Goal: Information Seeking & Learning: Learn about a topic

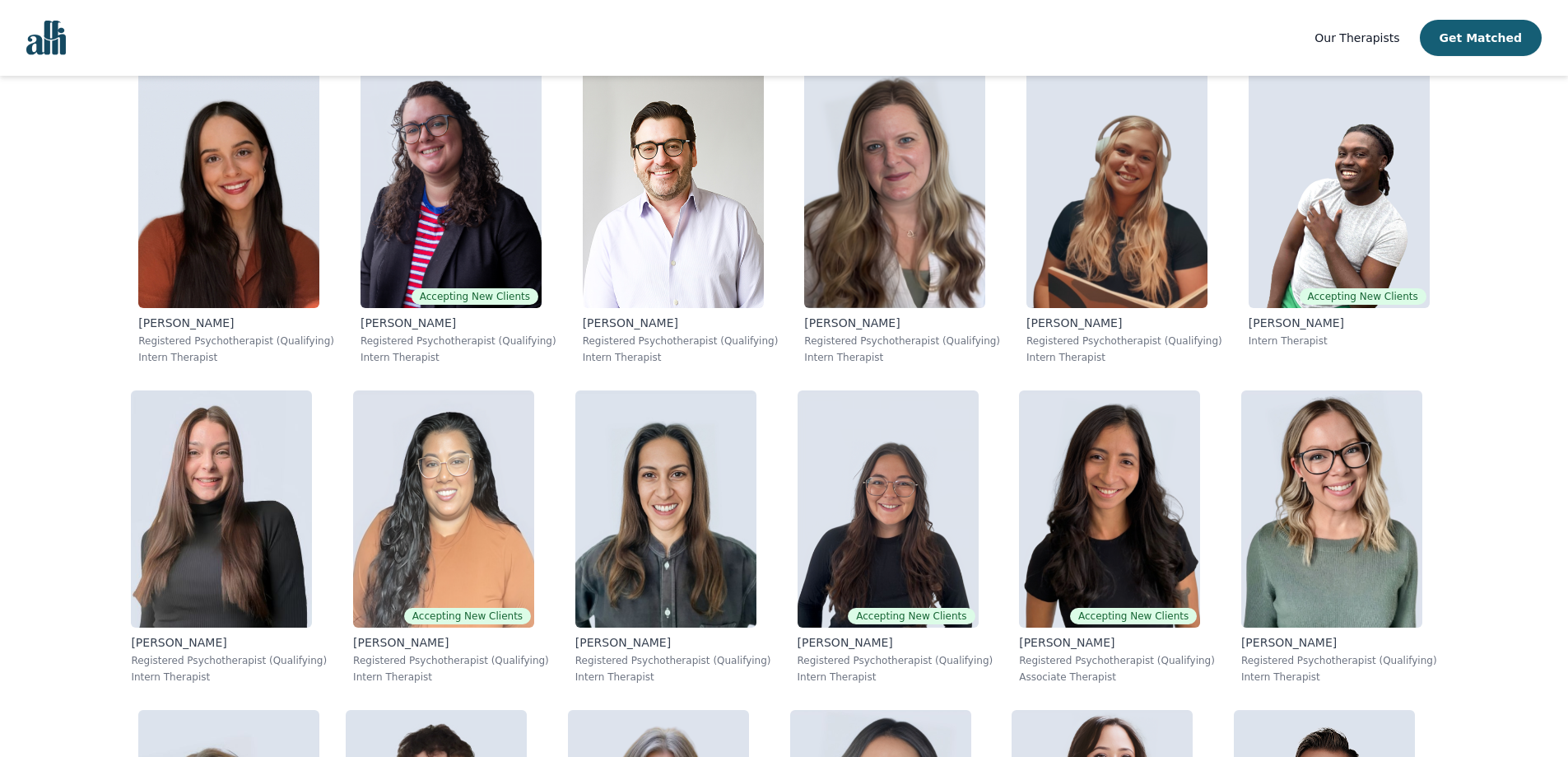
scroll to position [7084, 0]
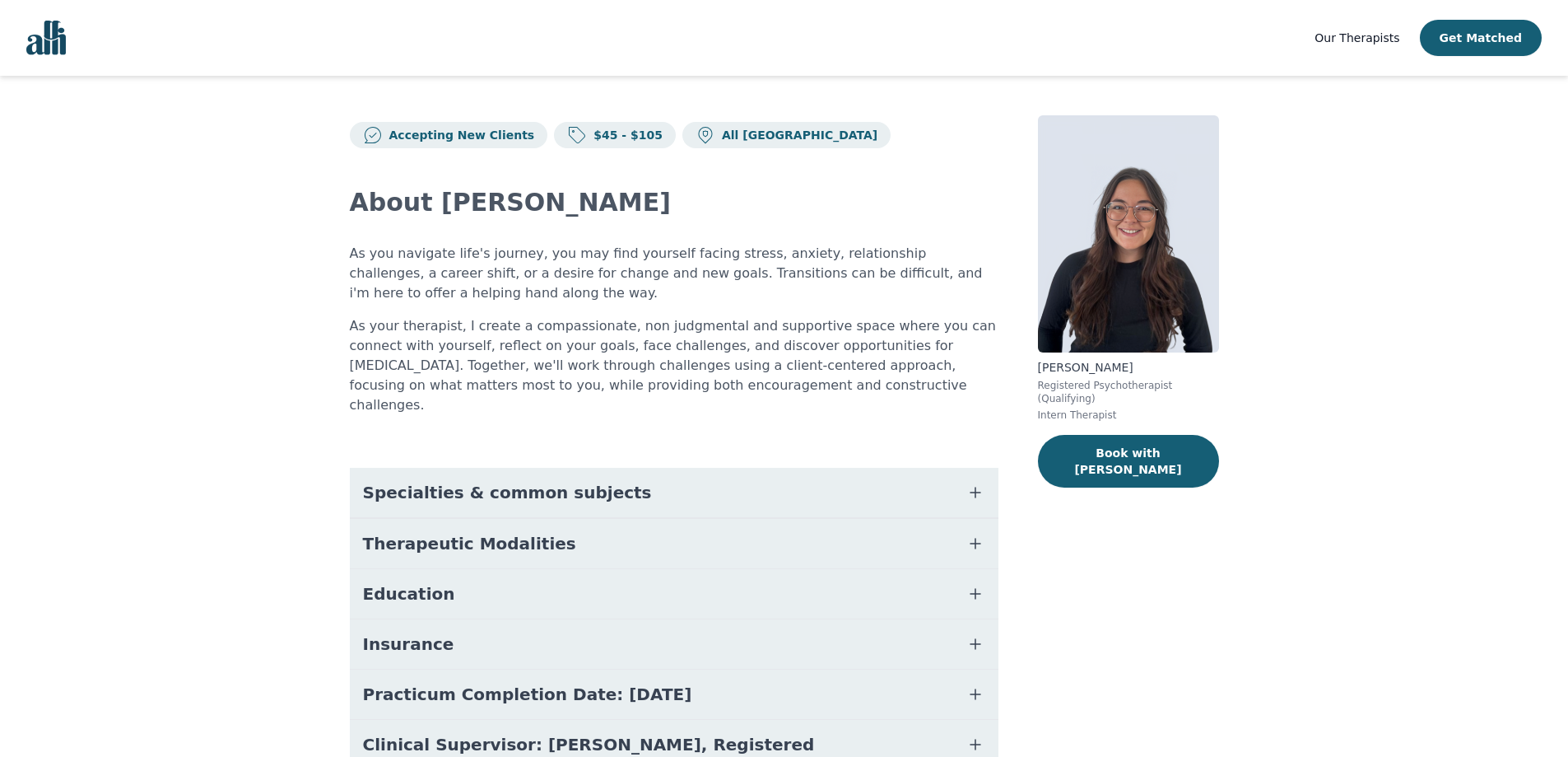
click at [662, 482] on button "Specialties & common subjects" at bounding box center [675, 492] width 649 height 49
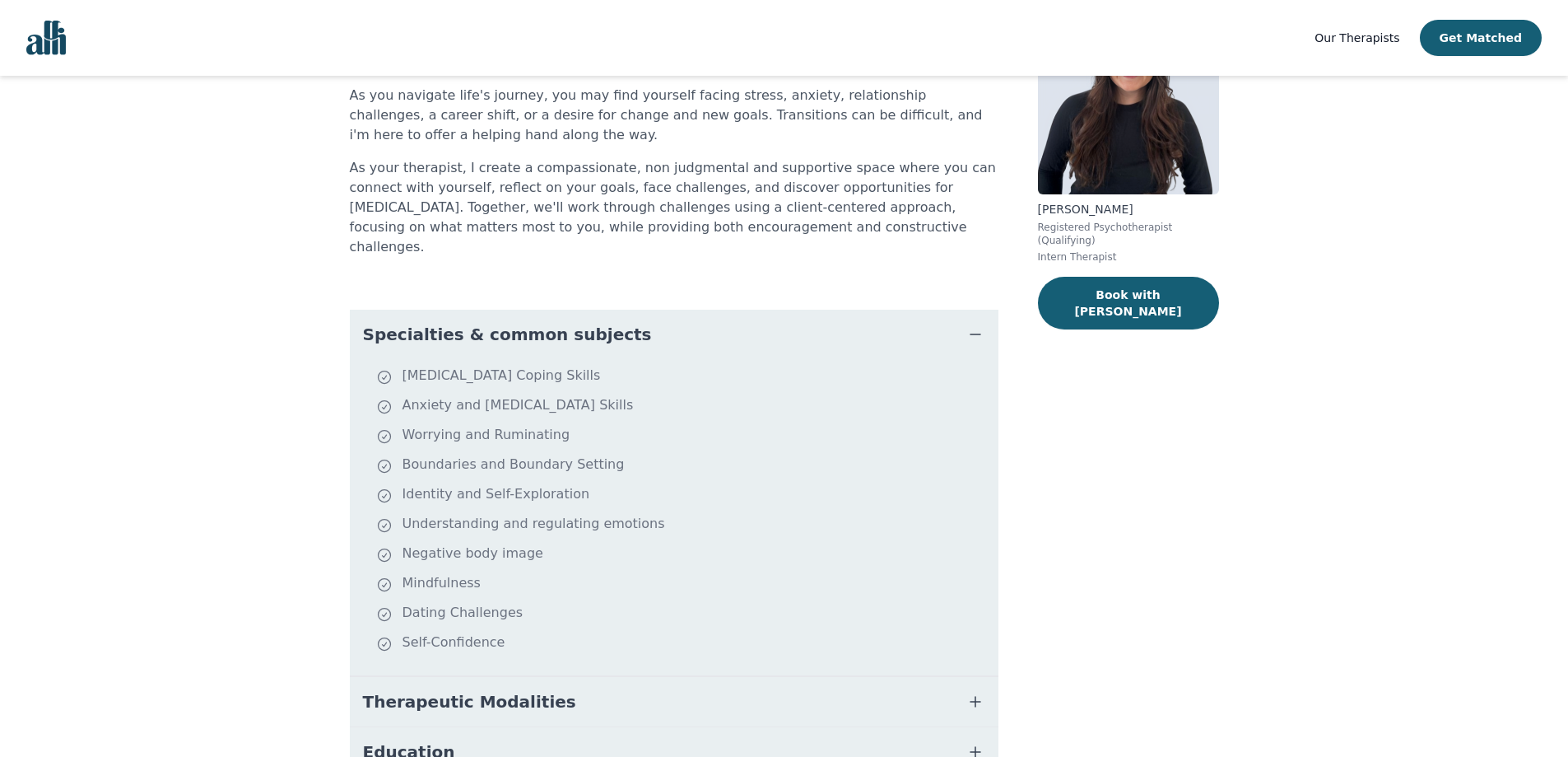
scroll to position [164, 0]
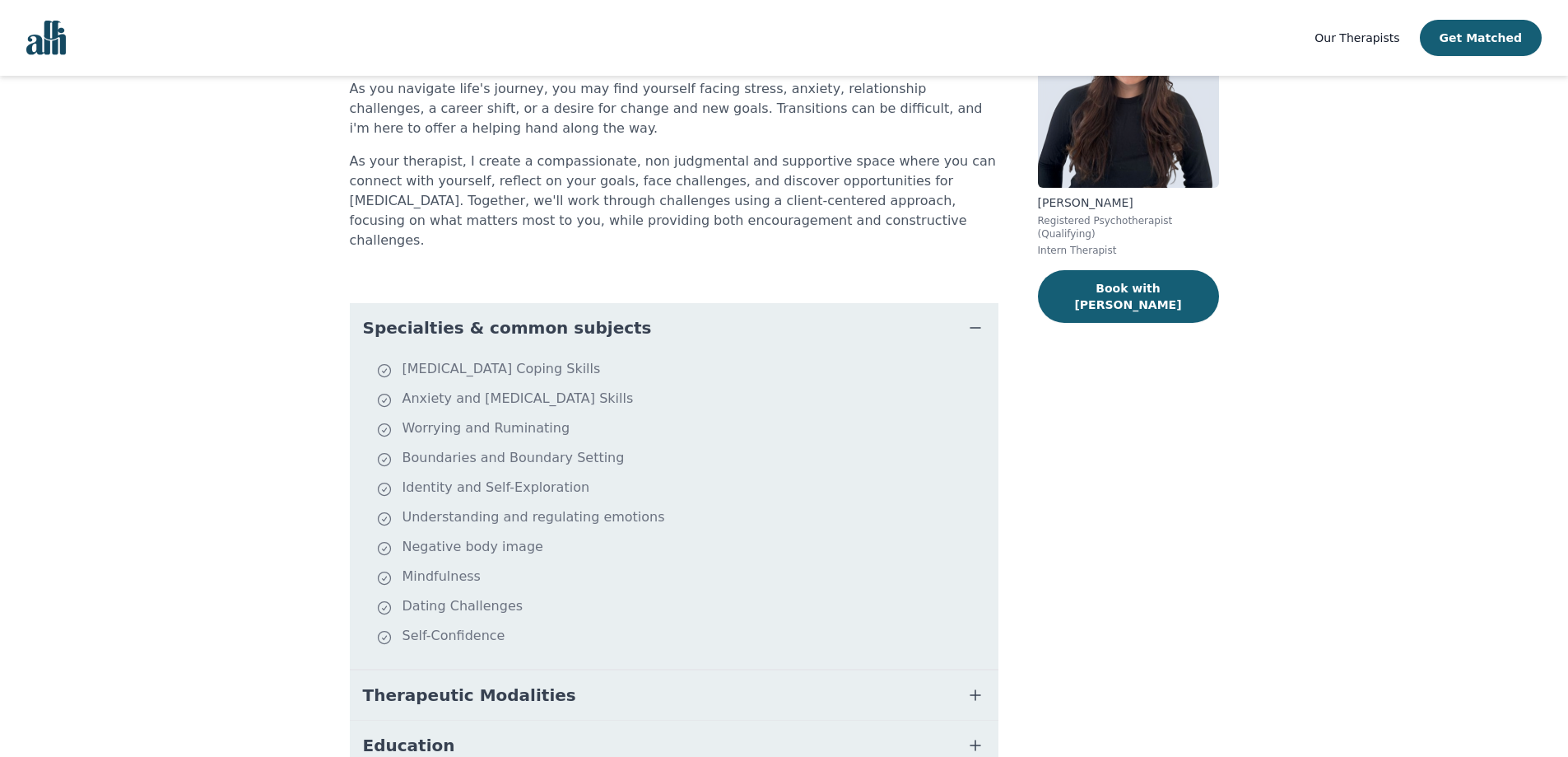
click at [614, 311] on button "Specialties & common subjects" at bounding box center [675, 327] width 649 height 49
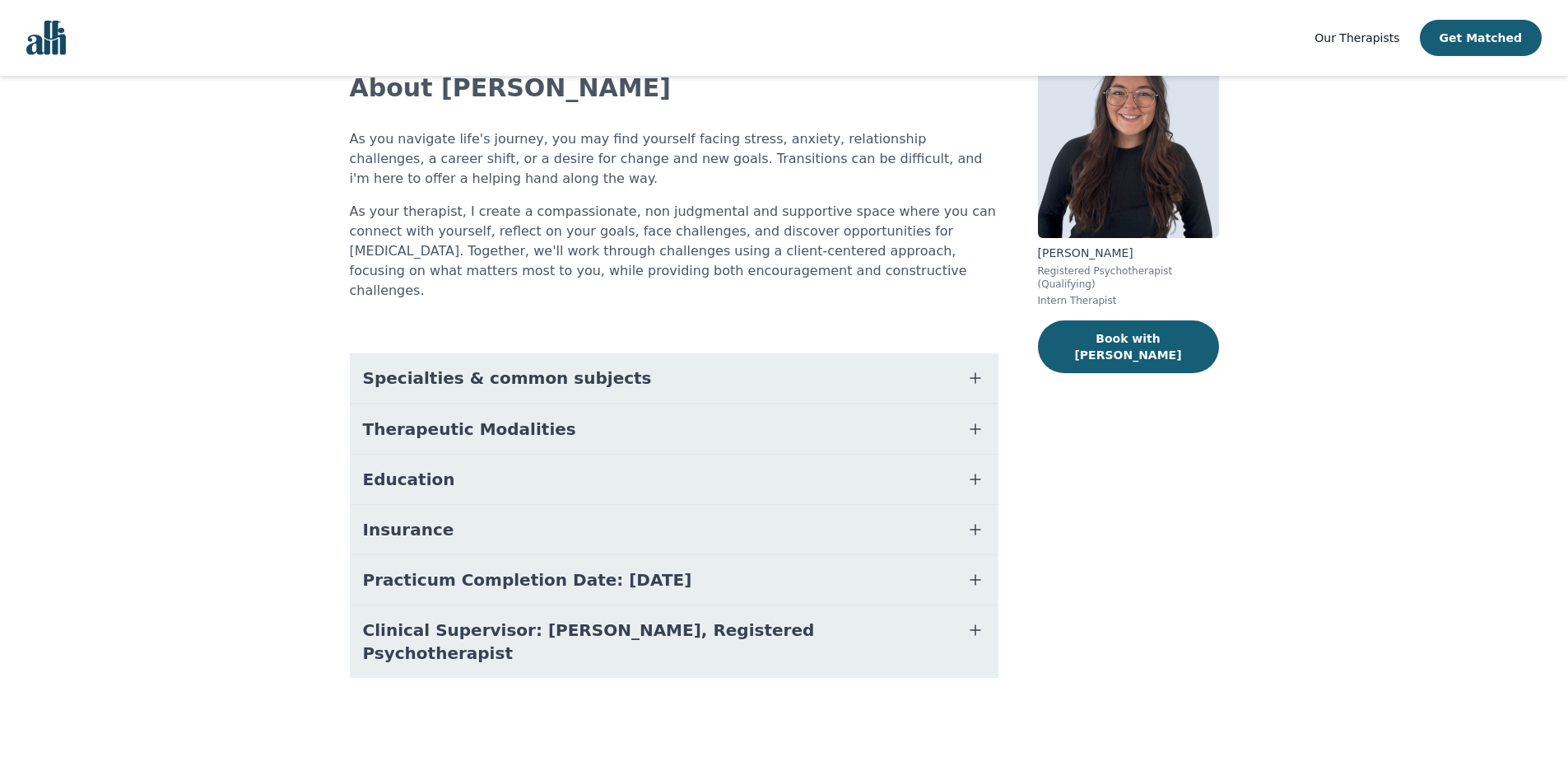
scroll to position [72, 0]
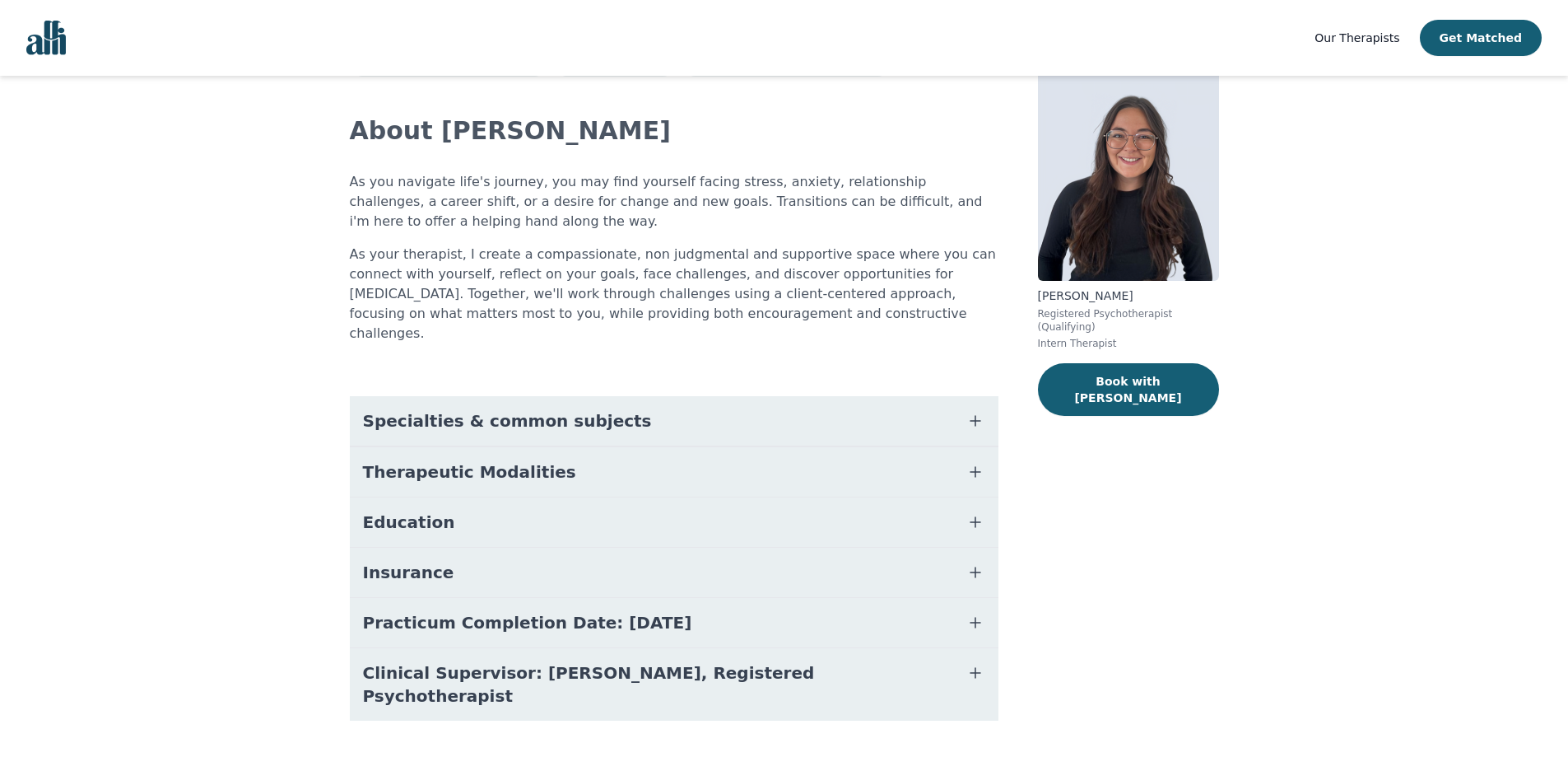
click at [612, 451] on button "Therapeutic Modalities" at bounding box center [675, 472] width 649 height 49
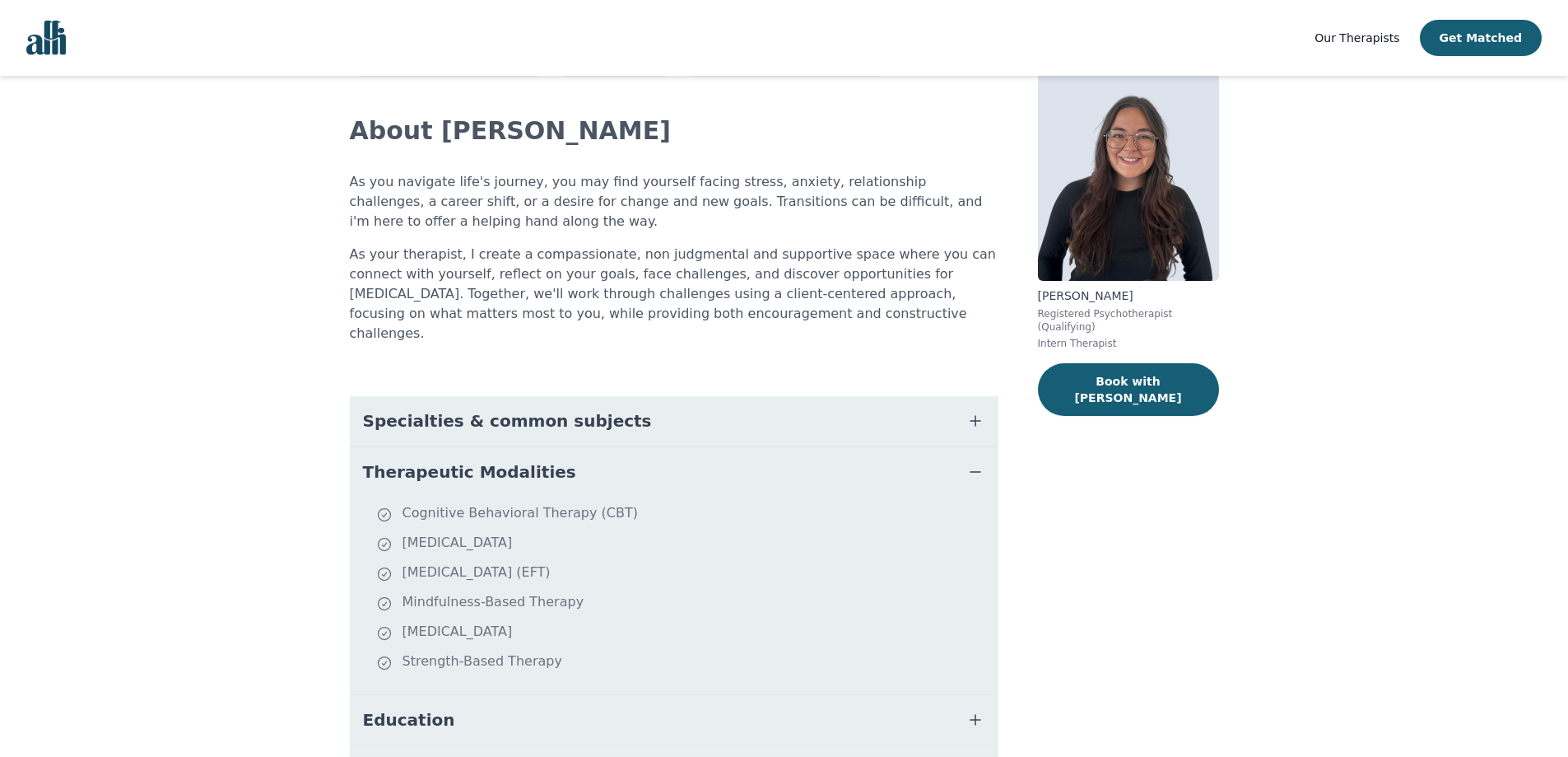
click at [612, 451] on button "Therapeutic Modalities" at bounding box center [675, 472] width 649 height 49
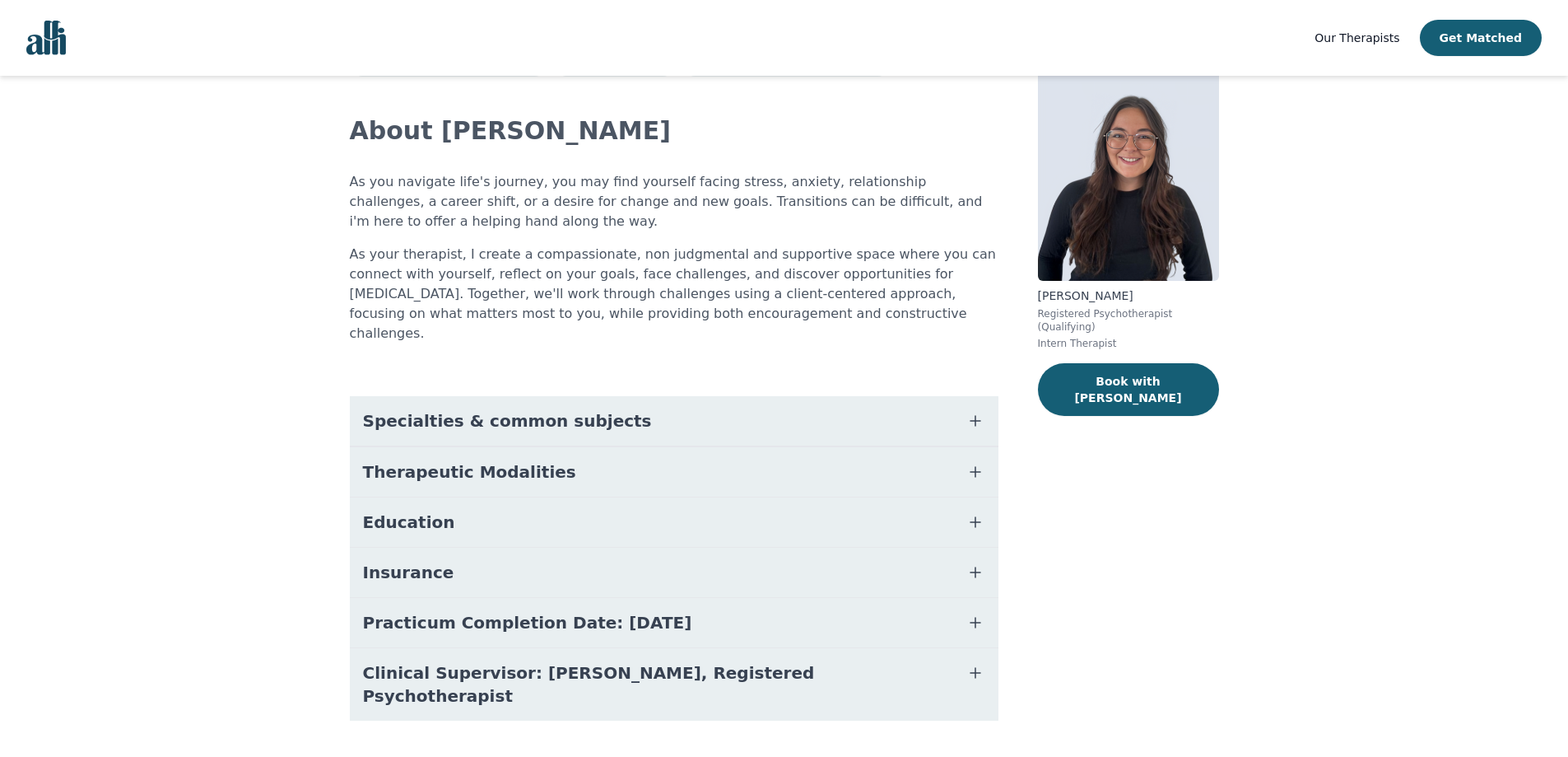
click at [618, 497] on button "Education" at bounding box center [675, 522] width 649 height 49
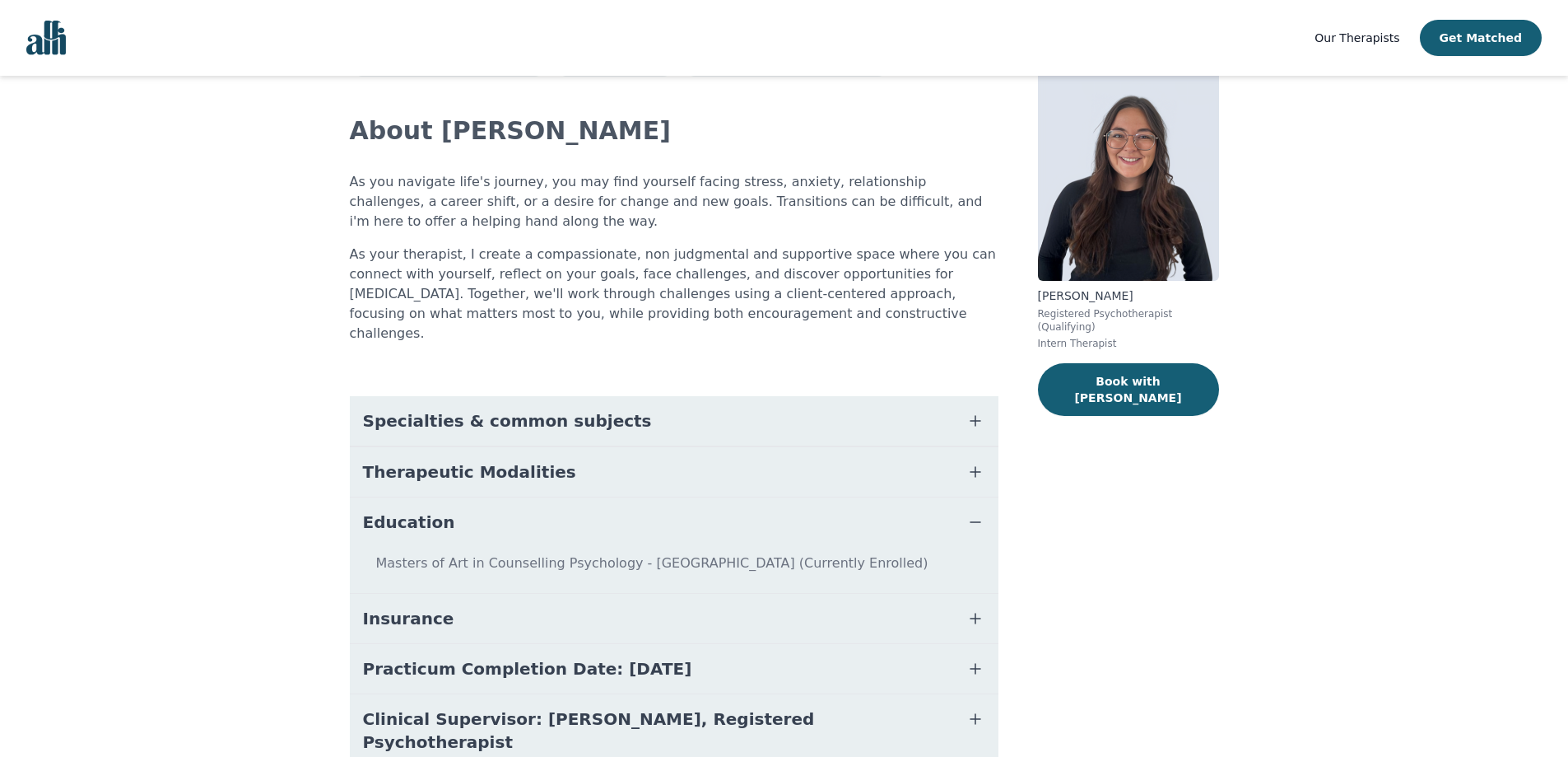
click at [618, 506] on button "Education" at bounding box center [675, 522] width 649 height 49
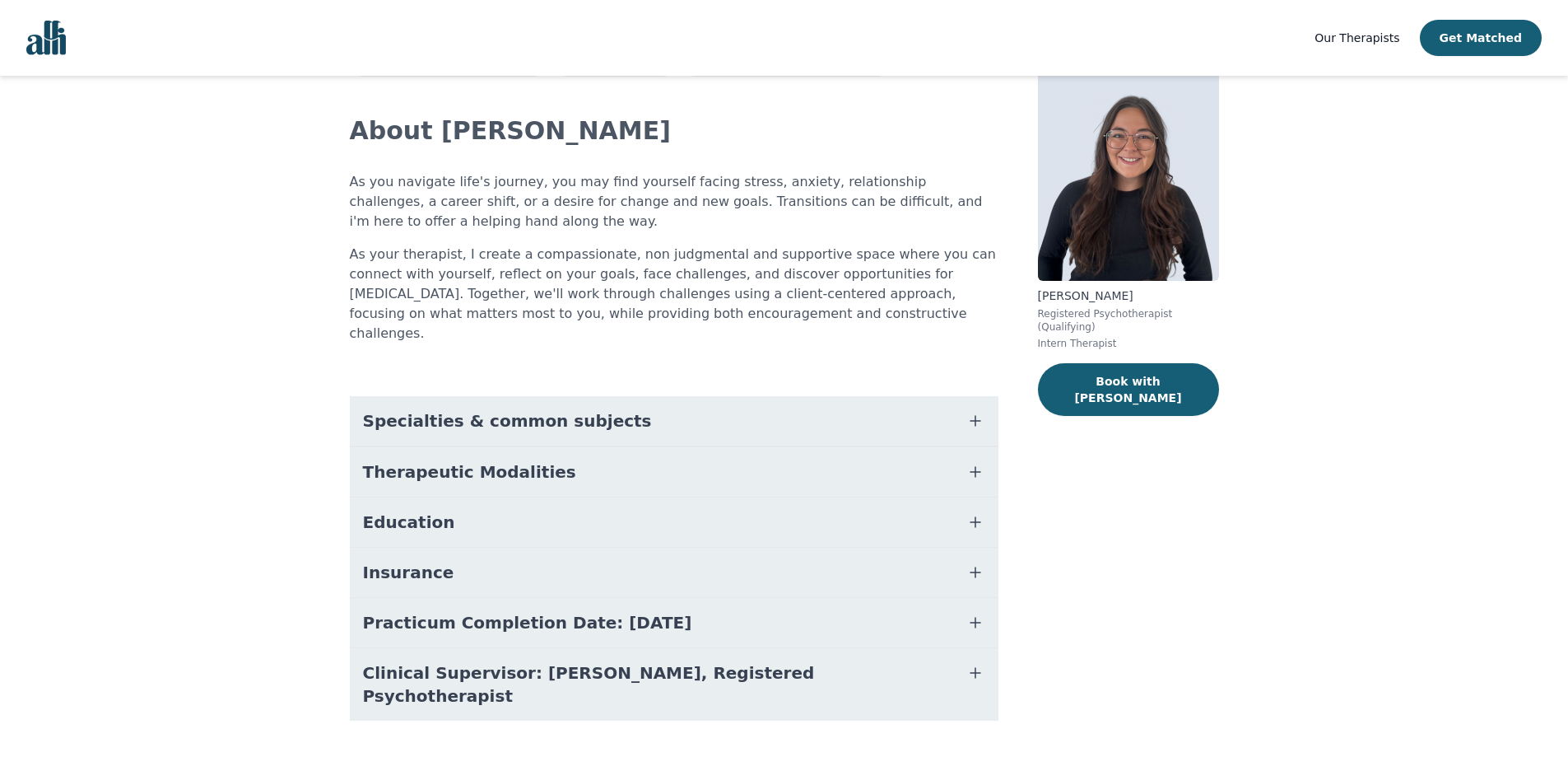
click at [622, 550] on button "Insurance" at bounding box center [675, 572] width 649 height 49
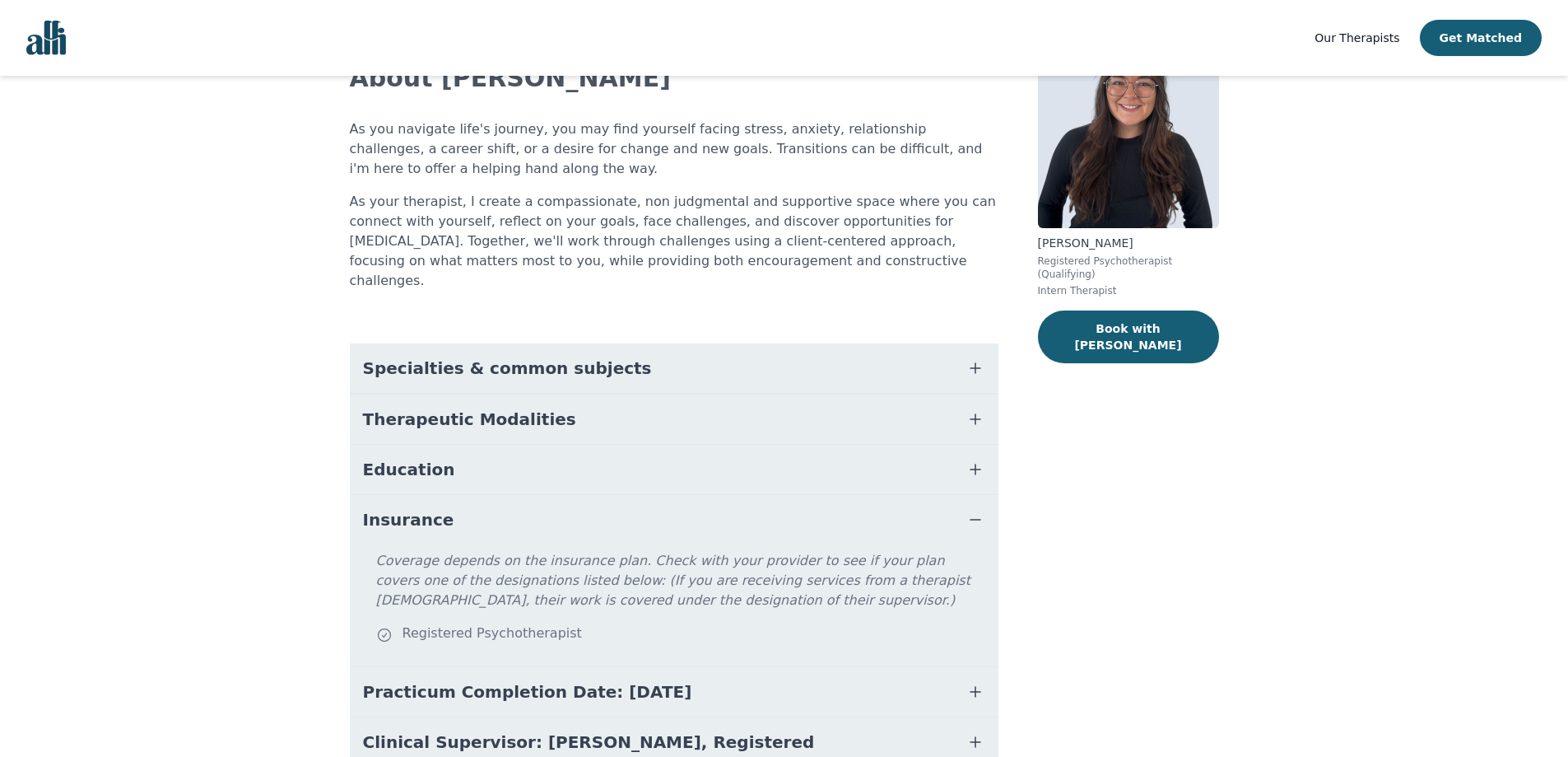
scroll to position [154, 0]
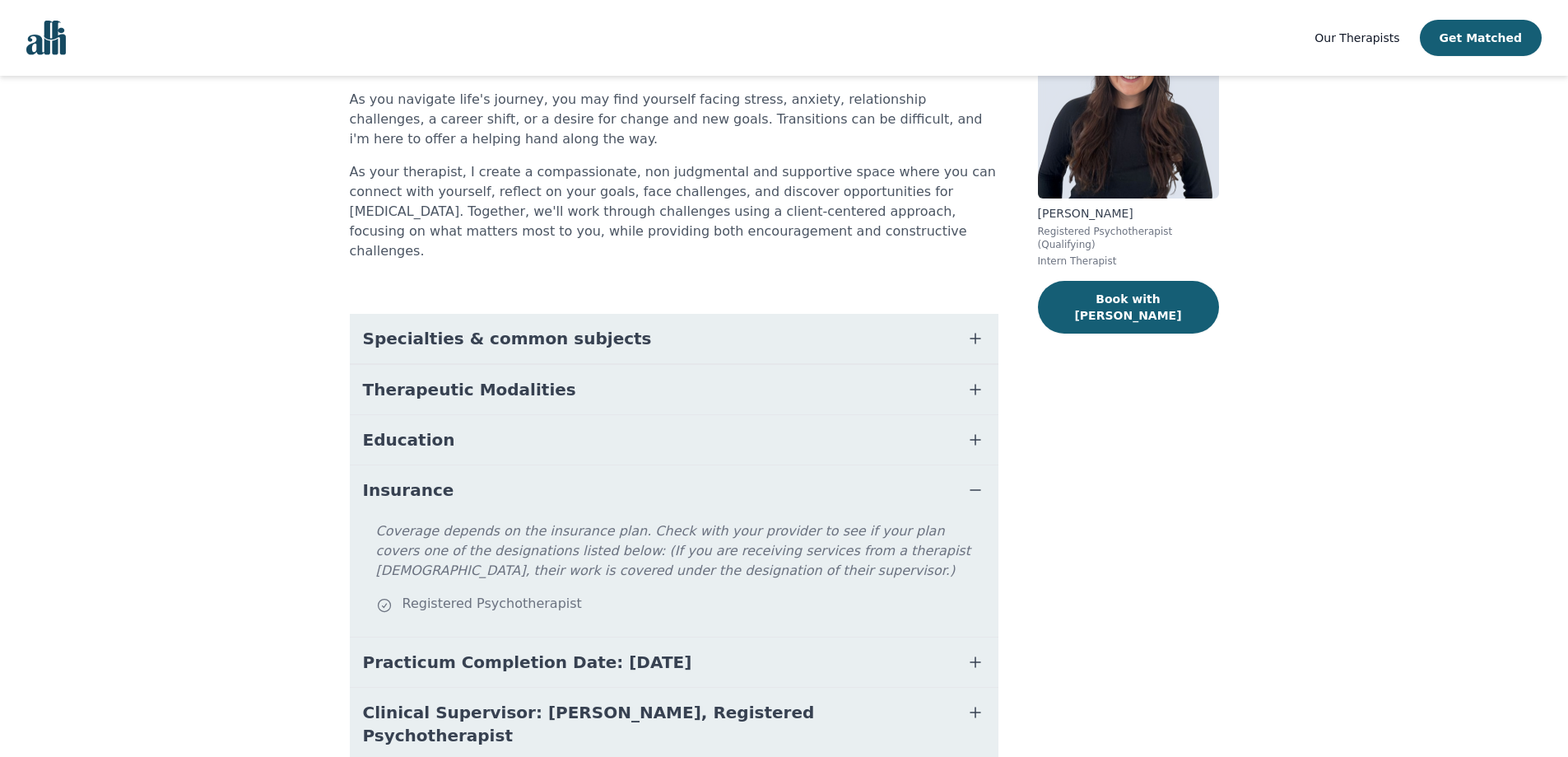
click at [636, 465] on button "Insurance" at bounding box center [675, 490] width 649 height 49
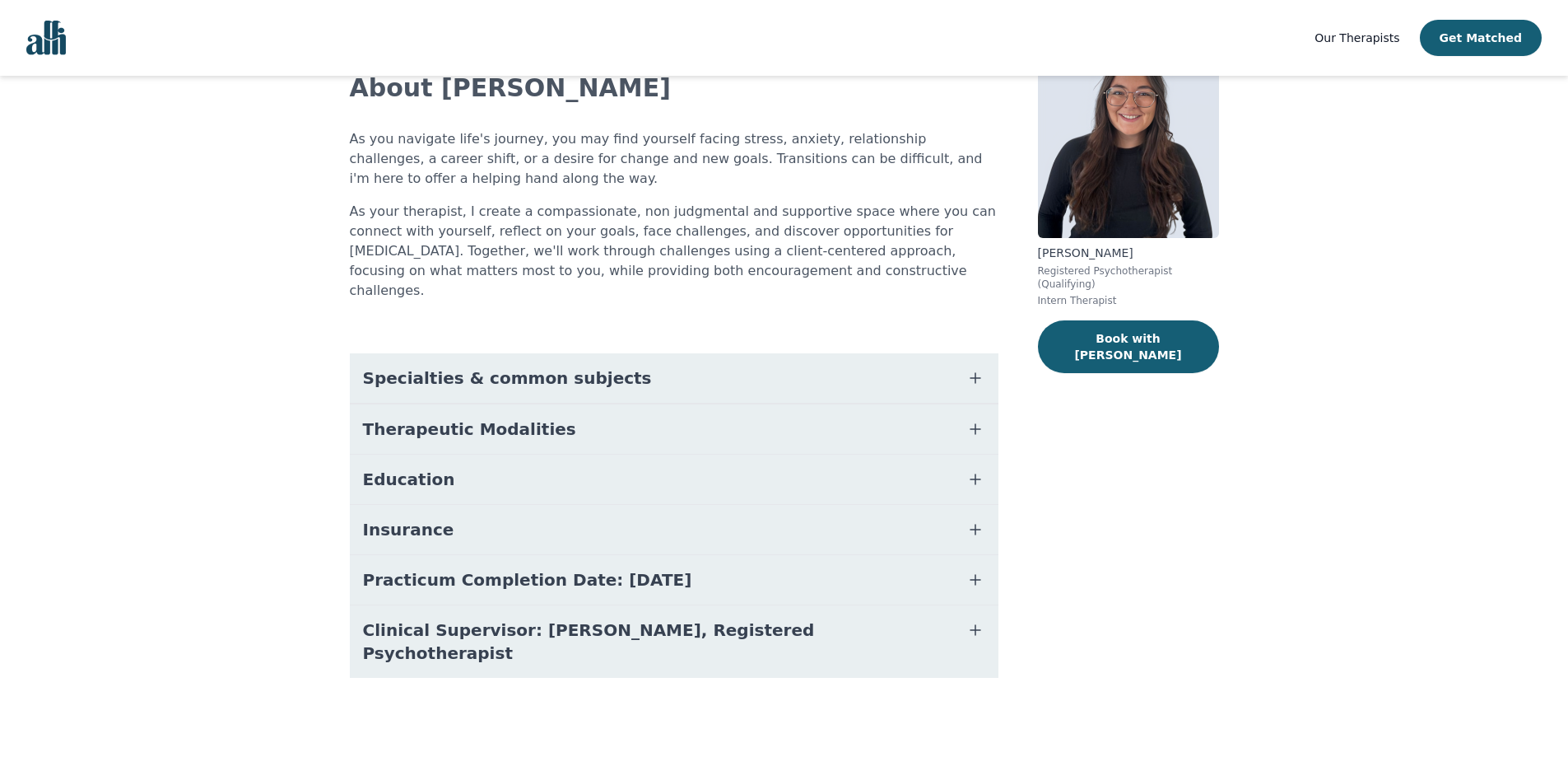
scroll to position [72, 0]
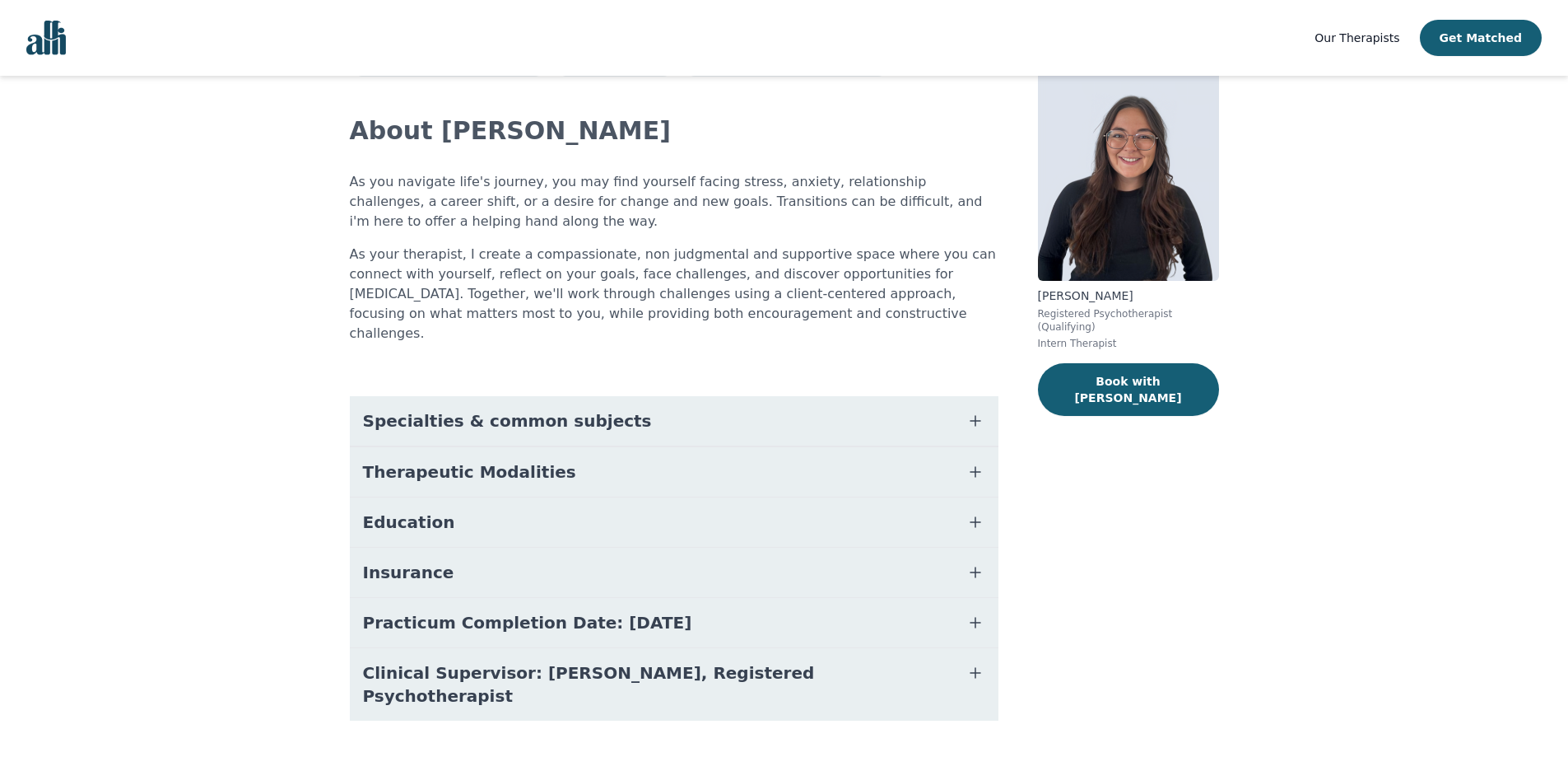
click at [645, 611] on span "Practicum Completion Date: [DATE]" at bounding box center [528, 622] width 330 height 23
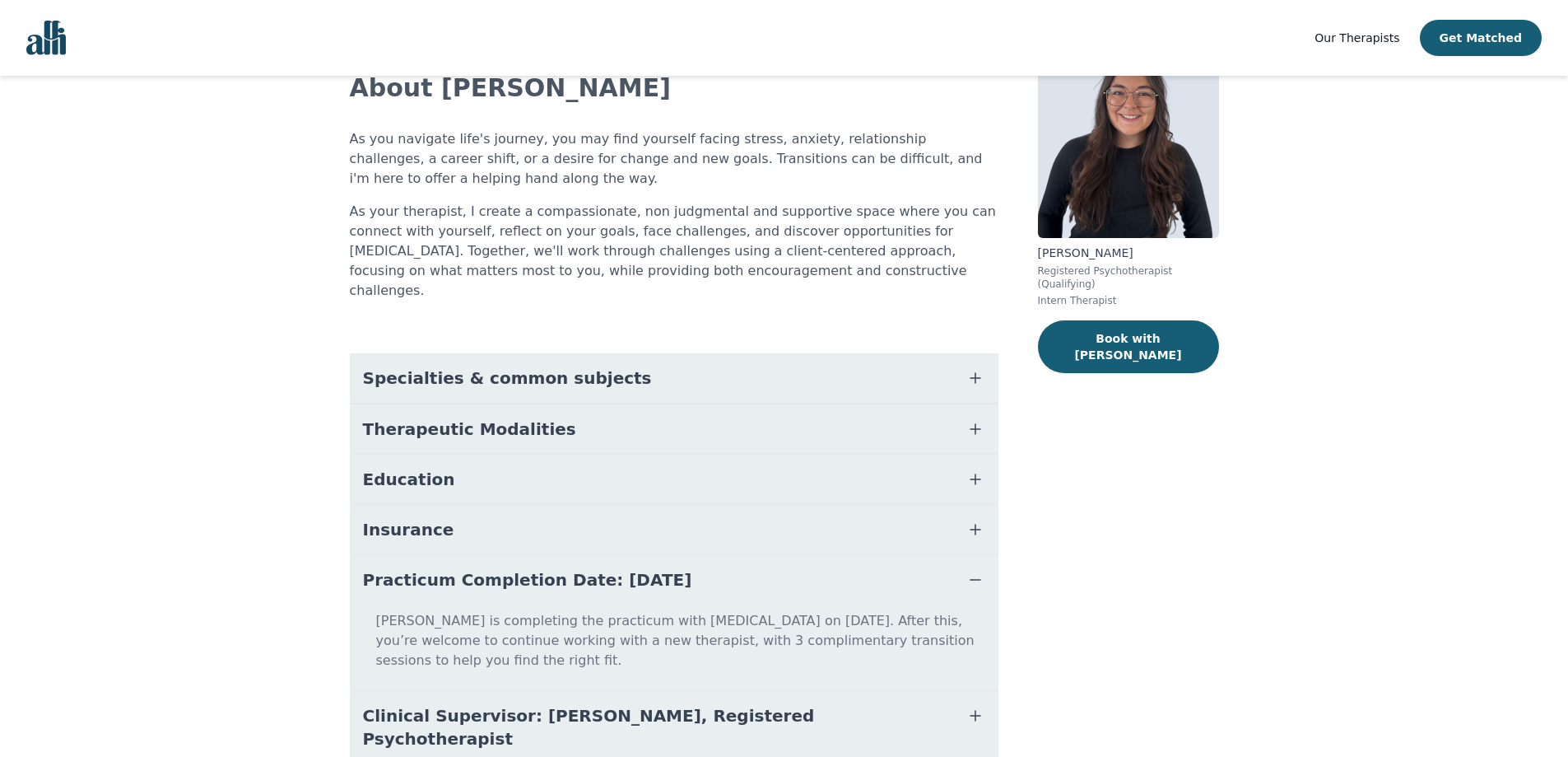
scroll to position [138, 0]
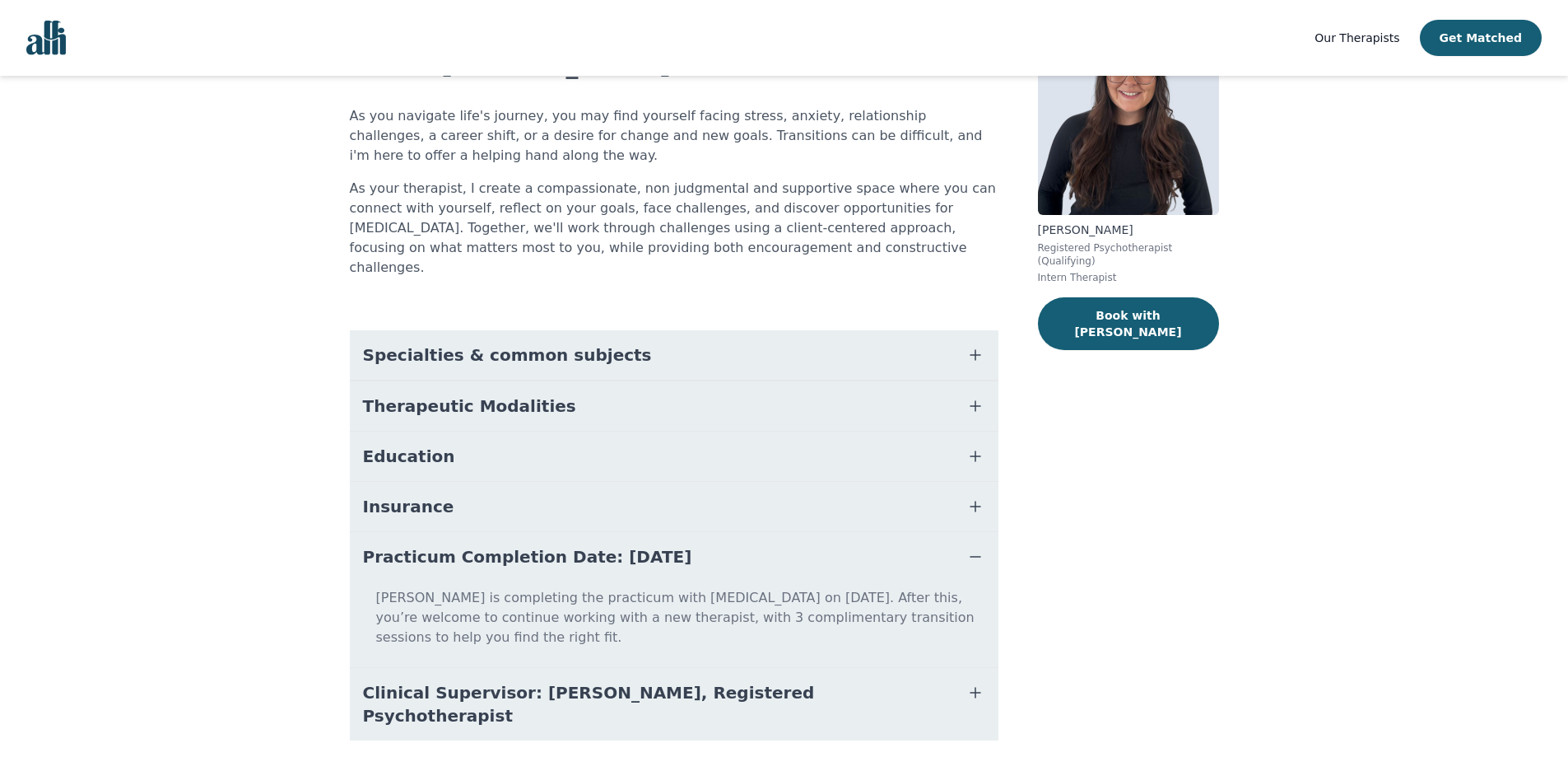
click at [704, 532] on button "Practicum Completion Date: [DATE]" at bounding box center [675, 556] width 649 height 49
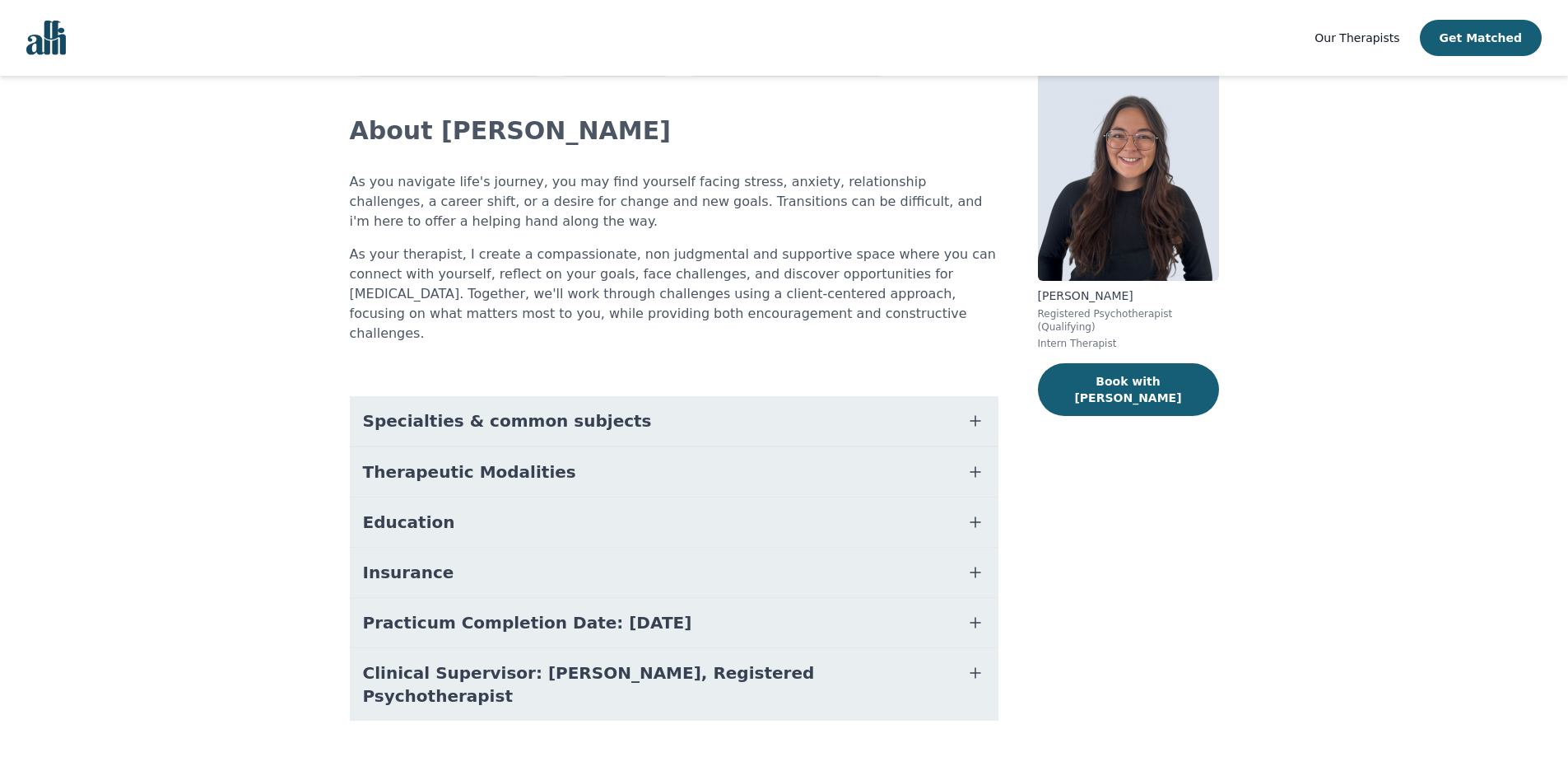
click at [692, 661] on span "Clinical Supervisor: [PERSON_NAME], Registered Psychotherapist" at bounding box center [655, 683] width 583 height 46
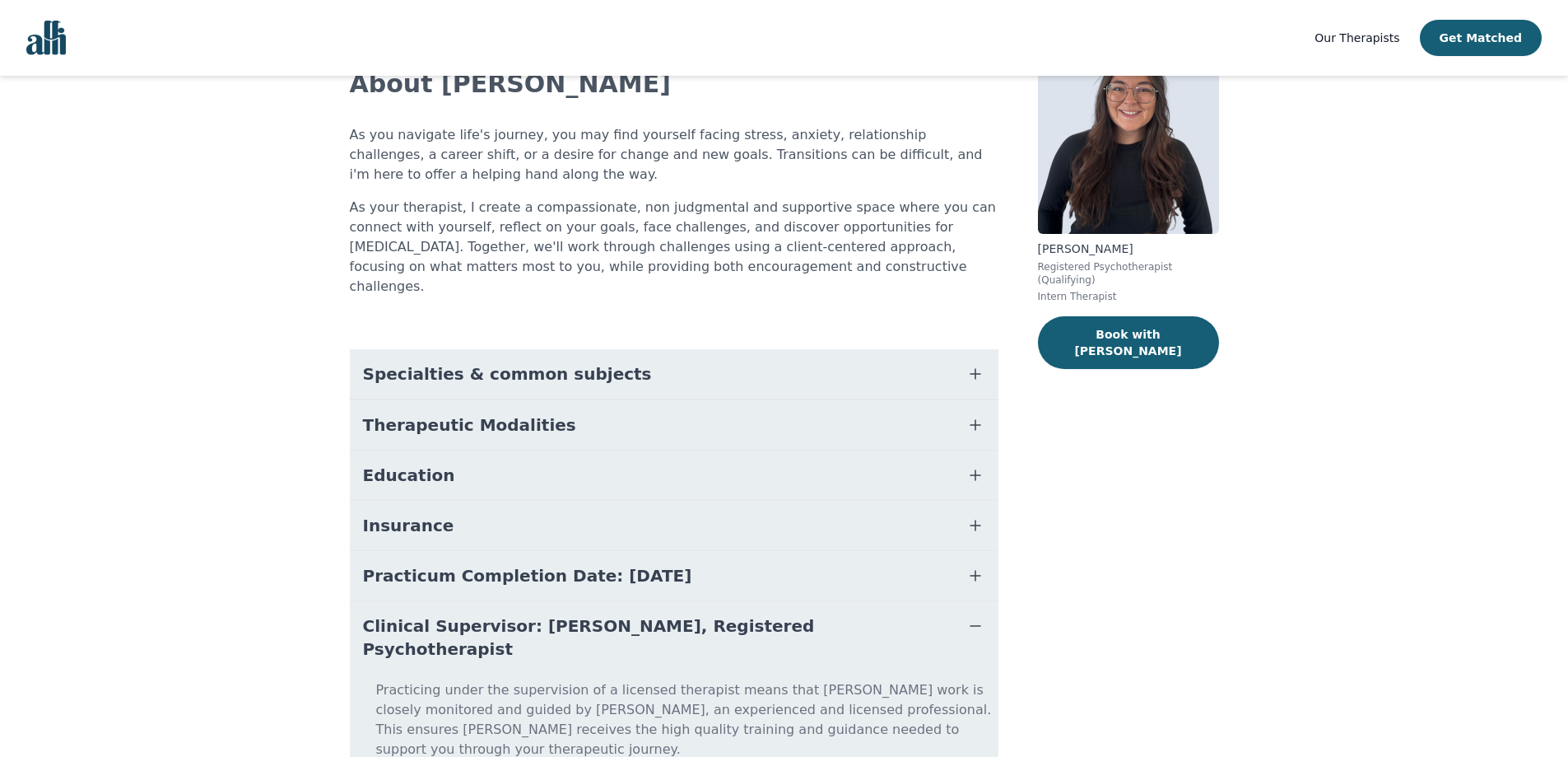
scroll to position [157, 0]
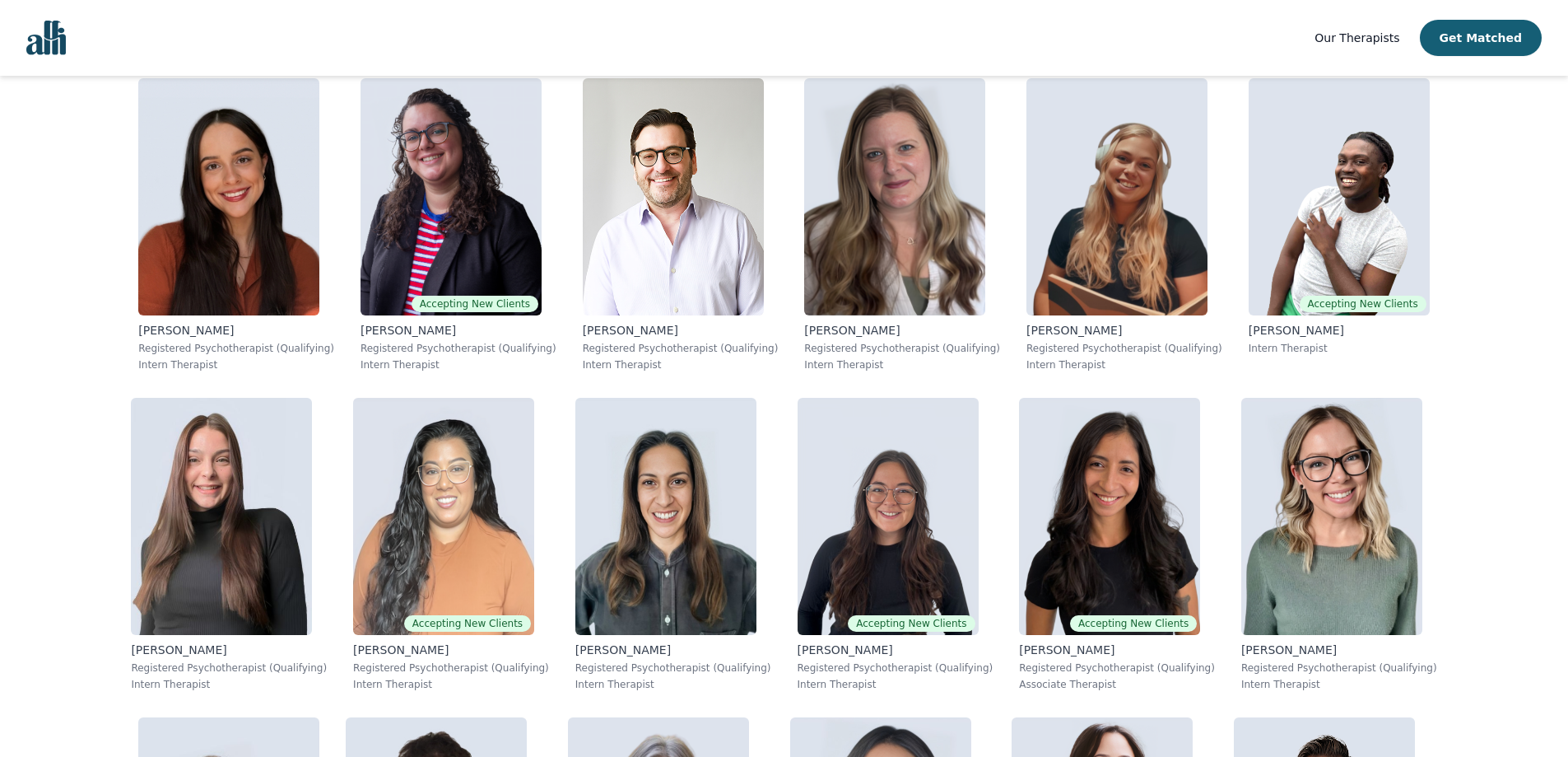
scroll to position [7084, 0]
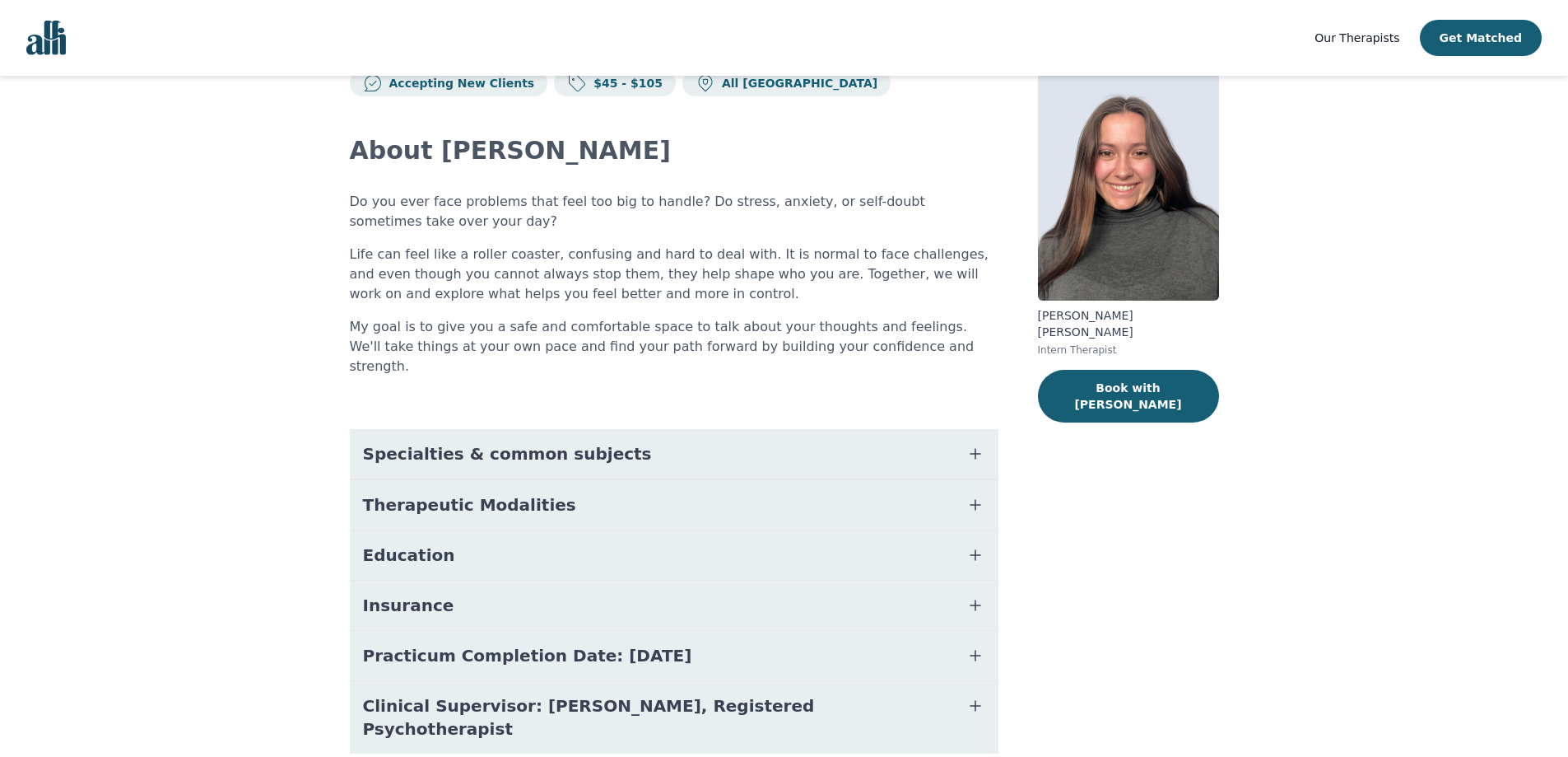
scroll to position [85, 0]
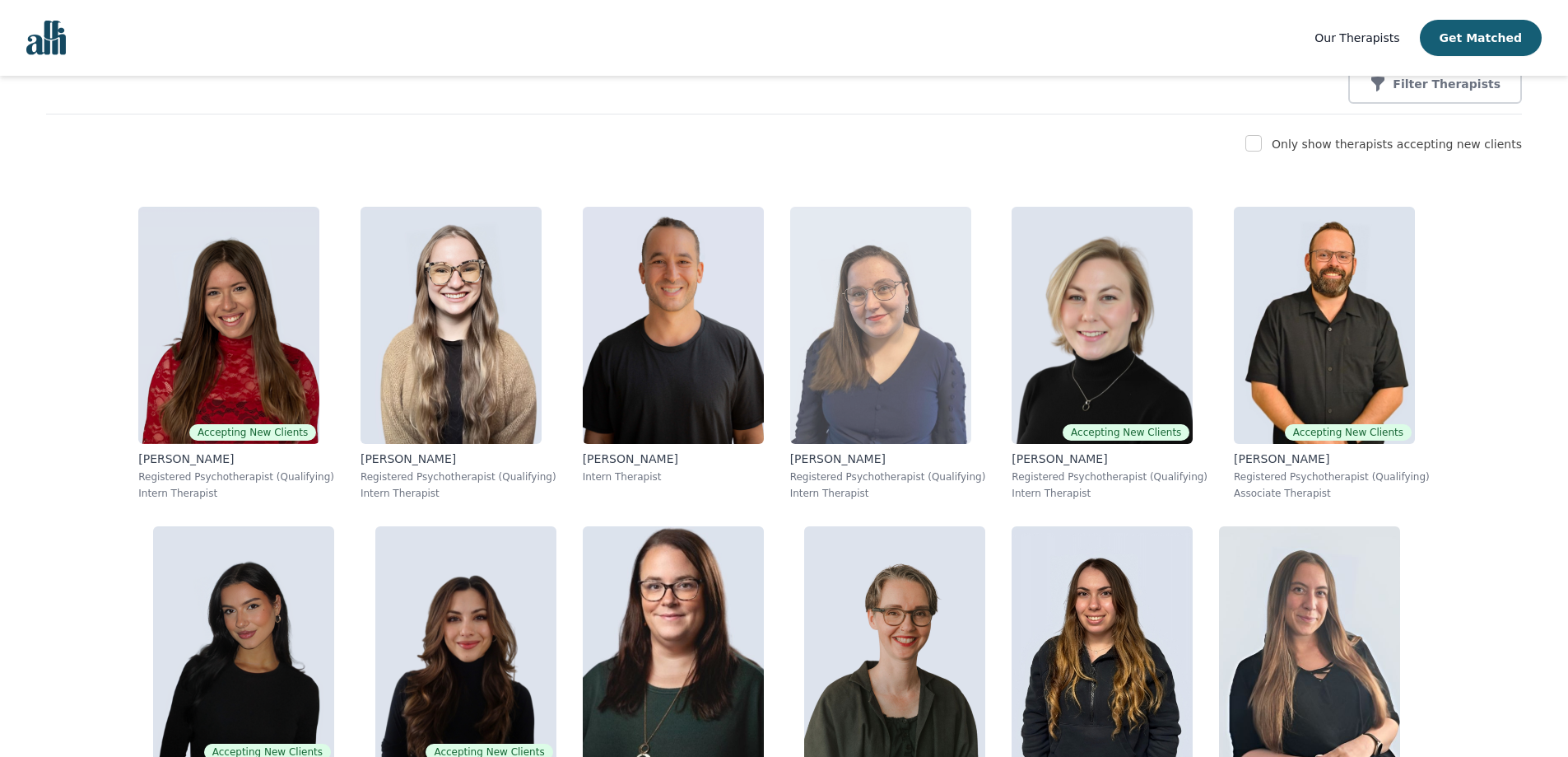
scroll to position [249, 0]
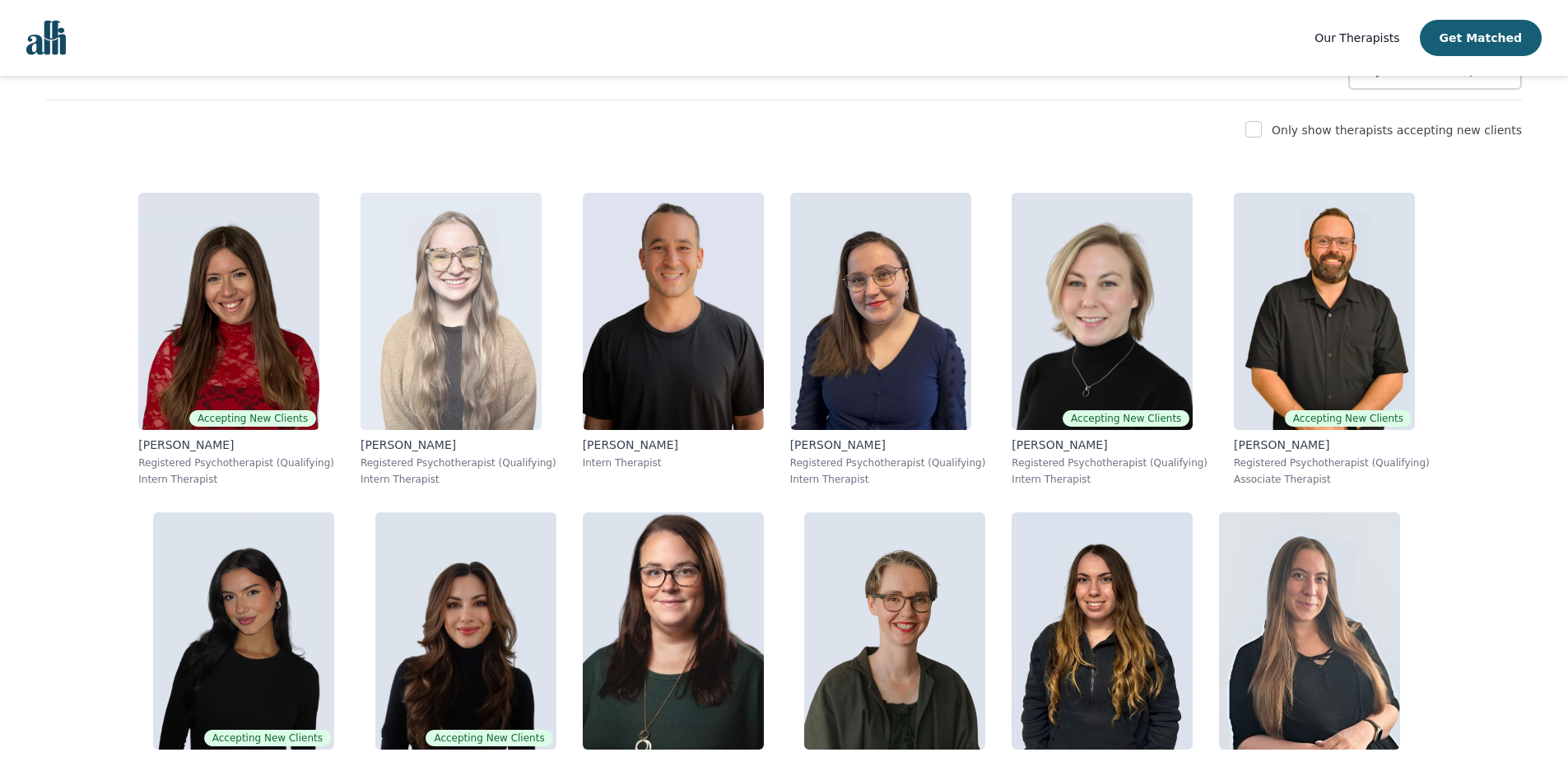
click at [385, 328] on img at bounding box center [451, 311] width 181 height 237
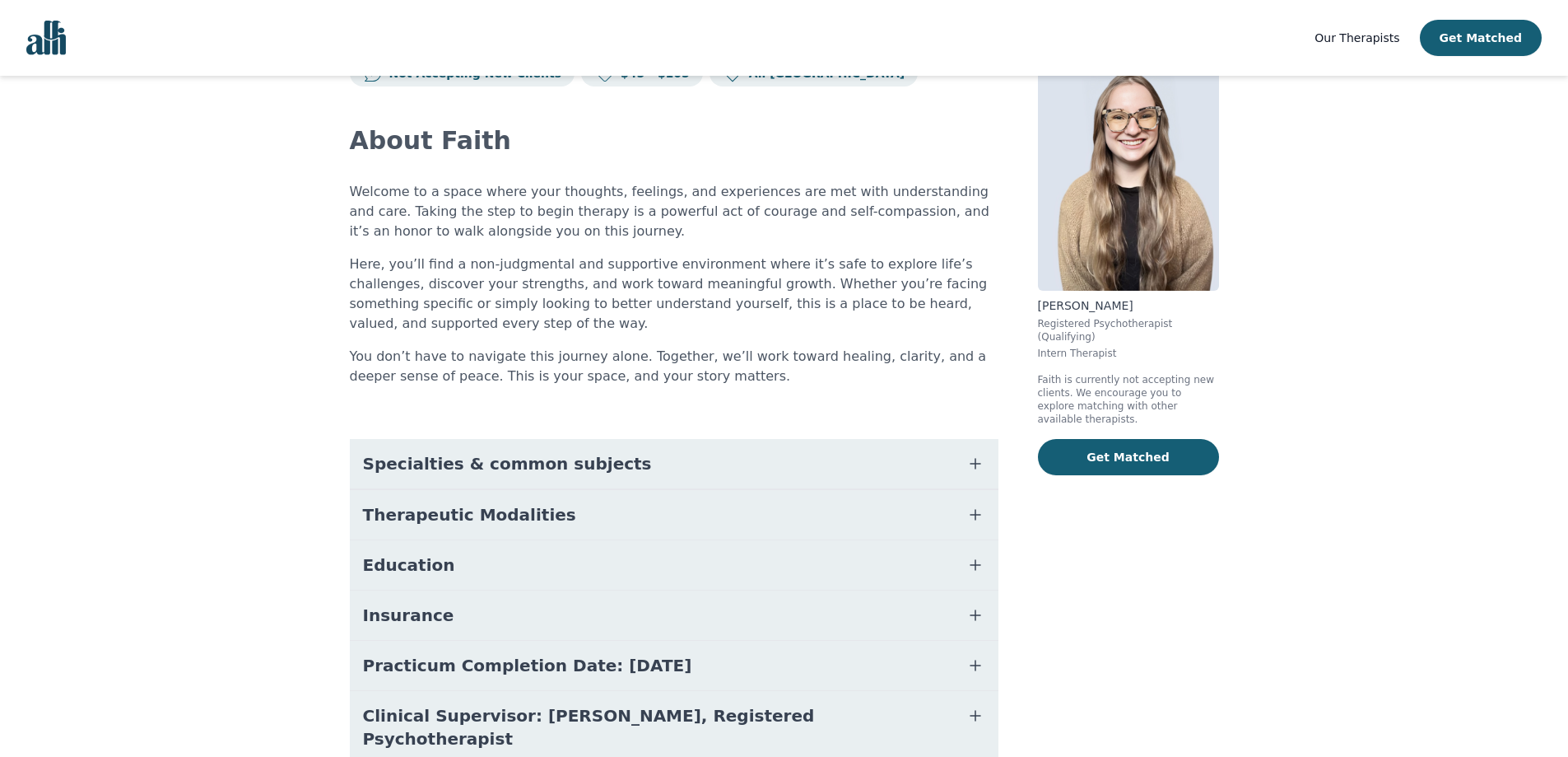
scroll to position [125, 0]
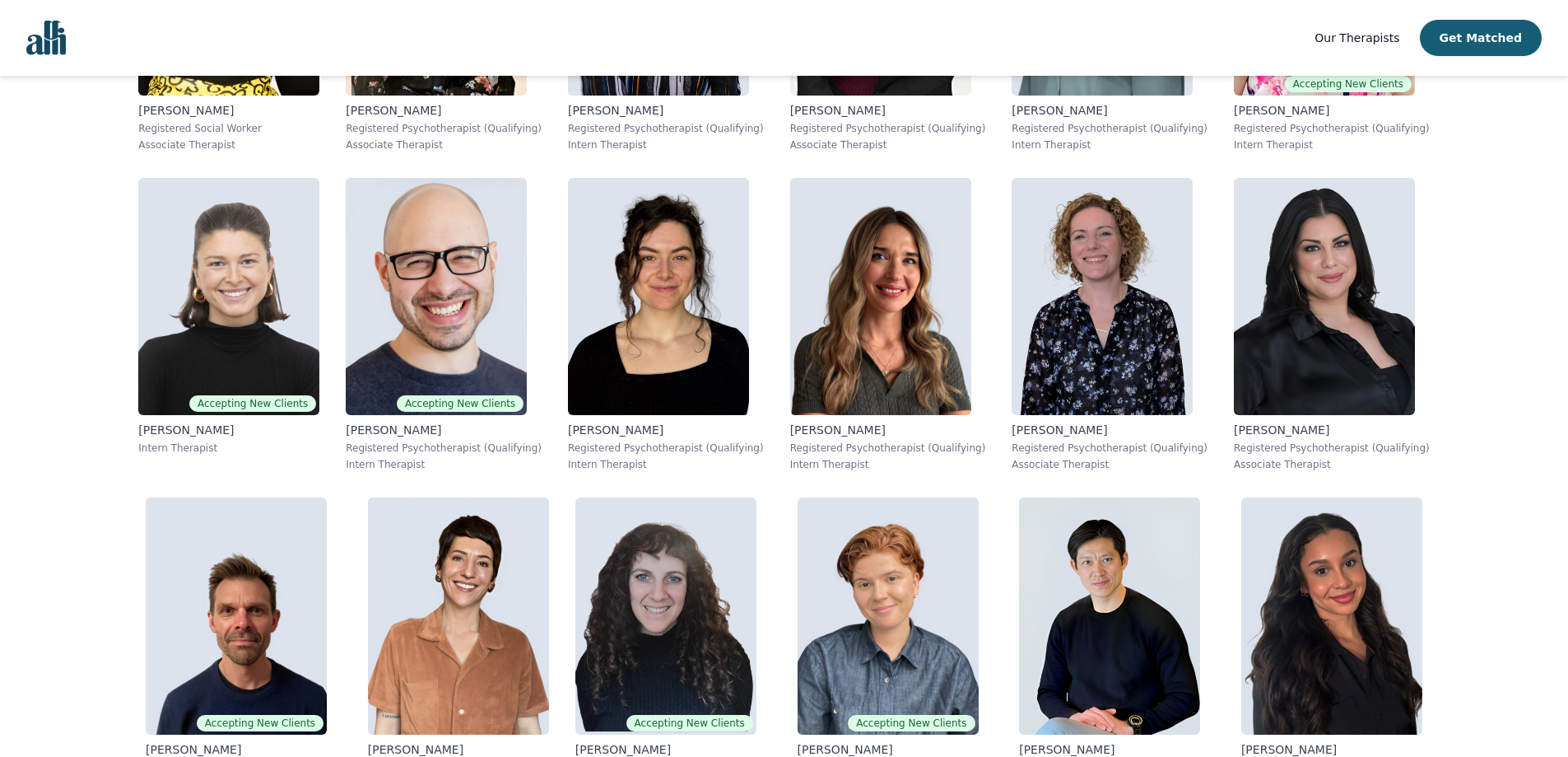
scroll to position [2183, 0]
